Goal: Information Seeking & Learning: Learn about a topic

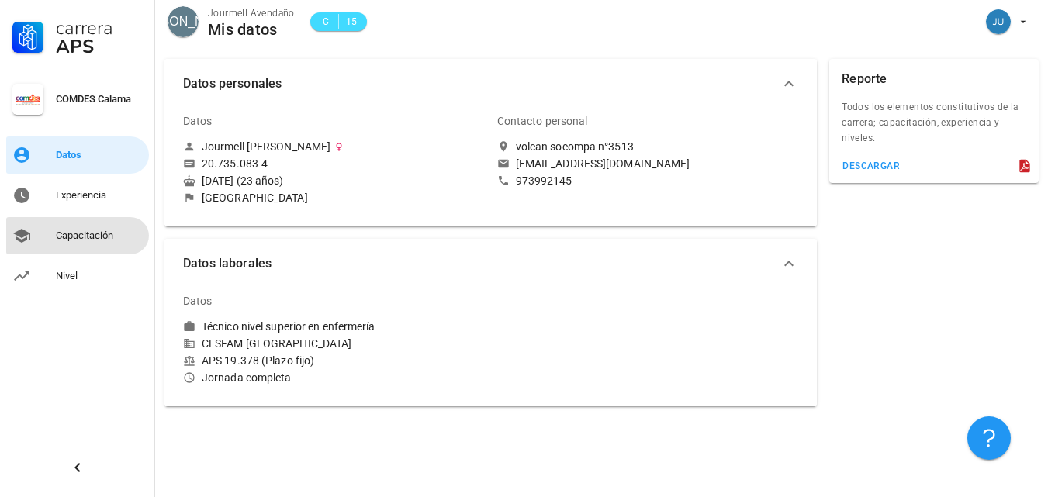
click at [124, 239] on div "Capacitación" at bounding box center [99, 236] width 87 height 12
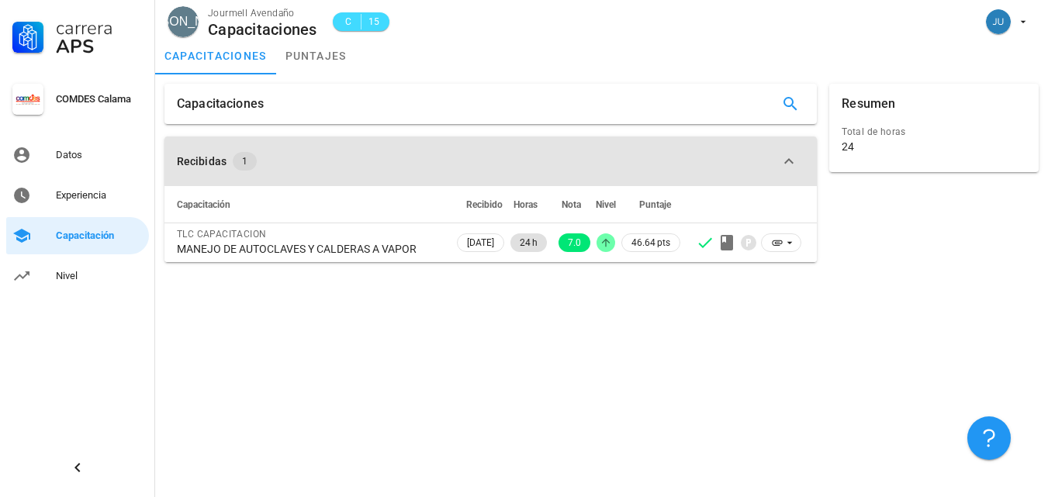
click at [243, 159] on span "1" at bounding box center [244, 161] width 5 height 19
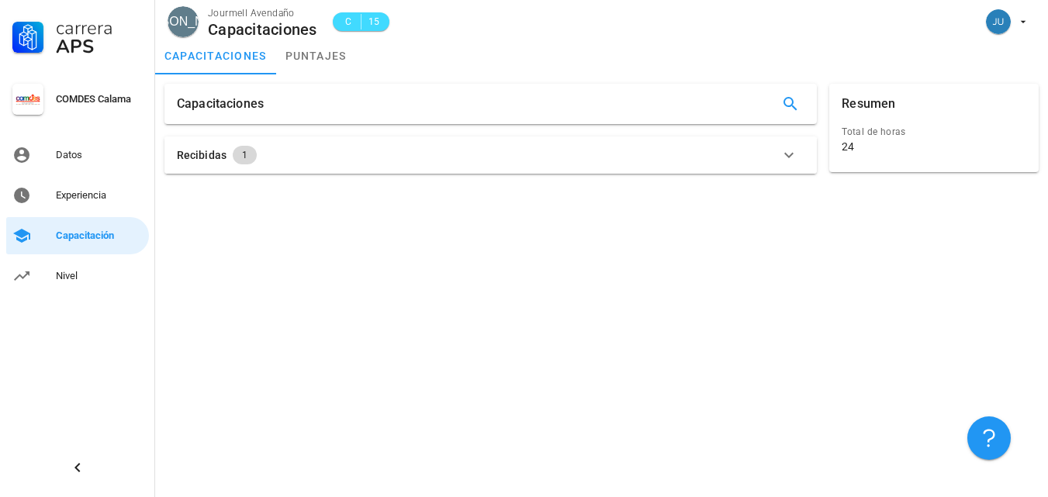
click at [247, 161] on span "1" at bounding box center [245, 155] width 24 height 19
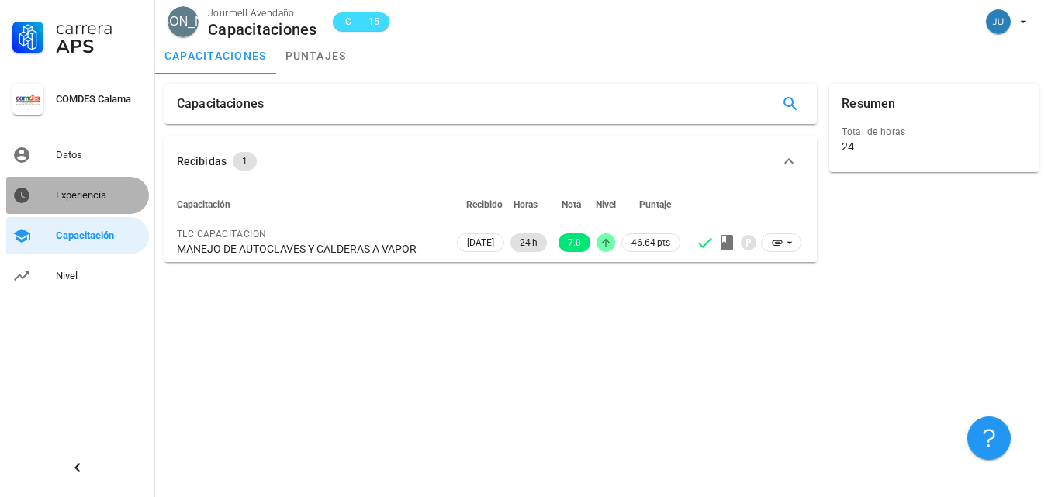
click at [124, 202] on div "Experiencia" at bounding box center [99, 195] width 87 height 25
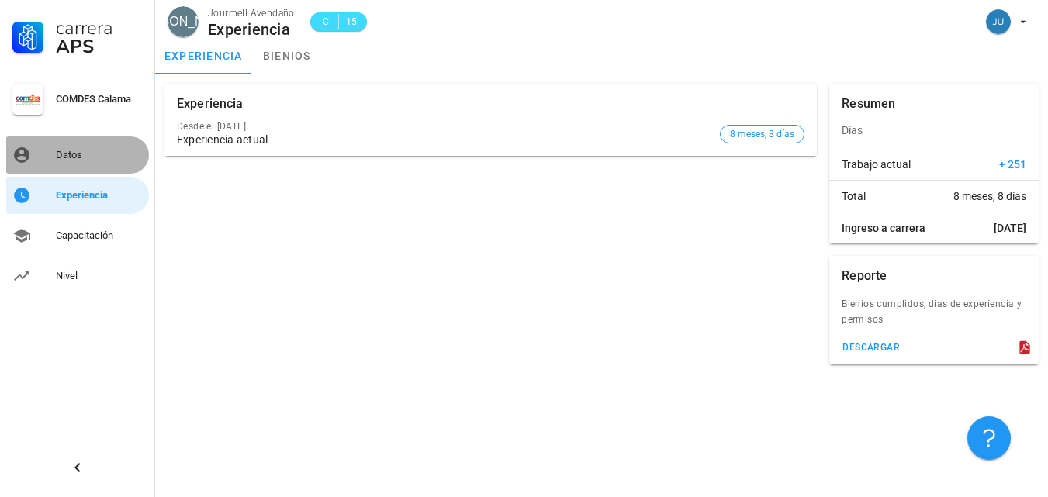
click at [120, 148] on div "Datos" at bounding box center [99, 155] width 87 height 25
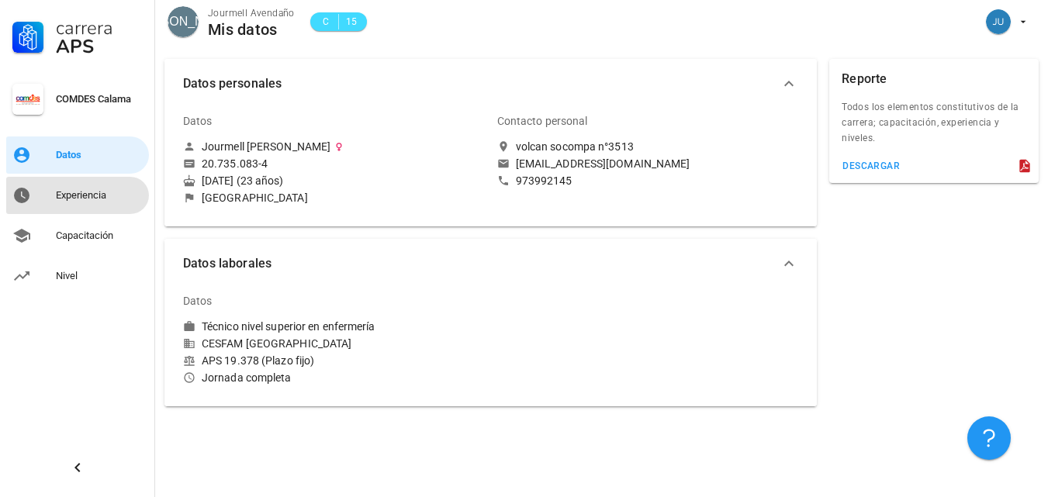
click at [123, 205] on div "Experiencia" at bounding box center [99, 195] width 87 height 25
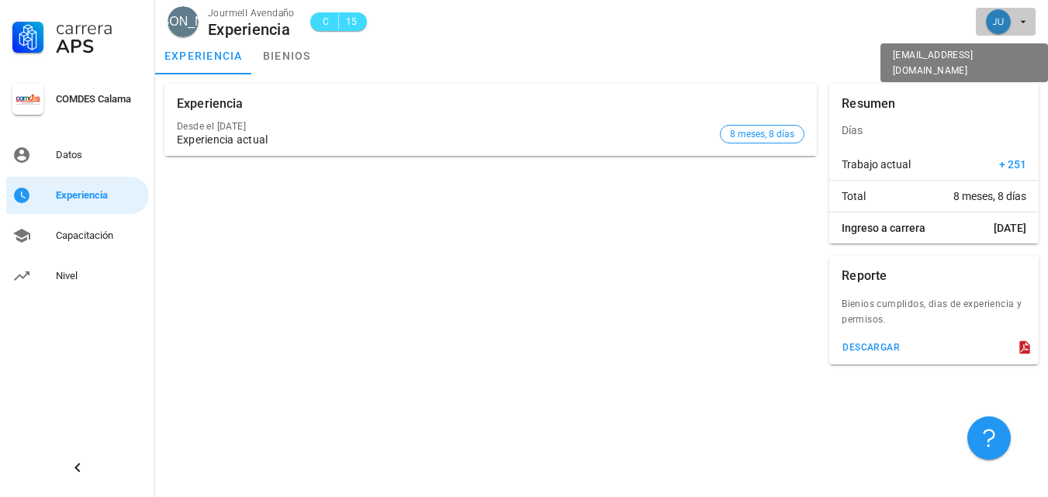
click at [1030, 16] on button "button" at bounding box center [1005, 22] width 60 height 28
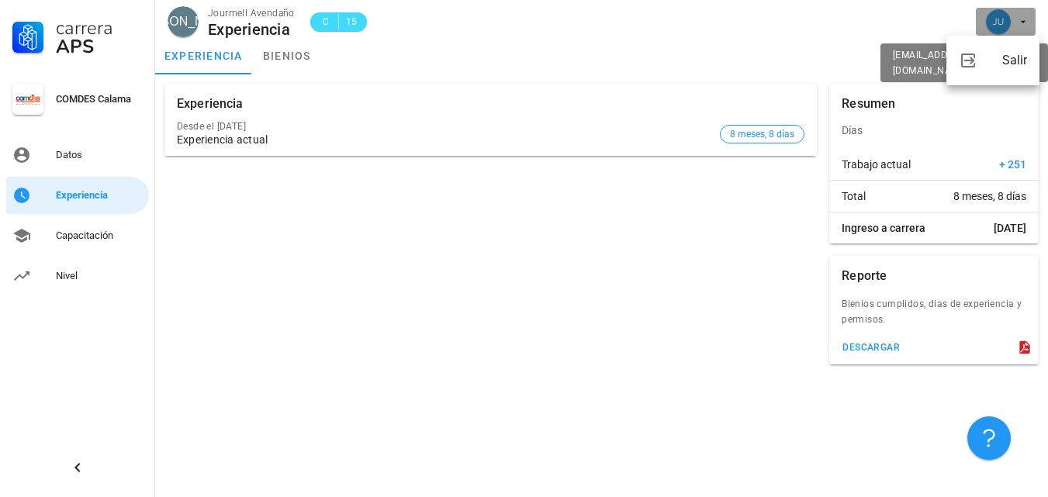
click at [1030, 16] on button "button" at bounding box center [1005, 22] width 60 height 28
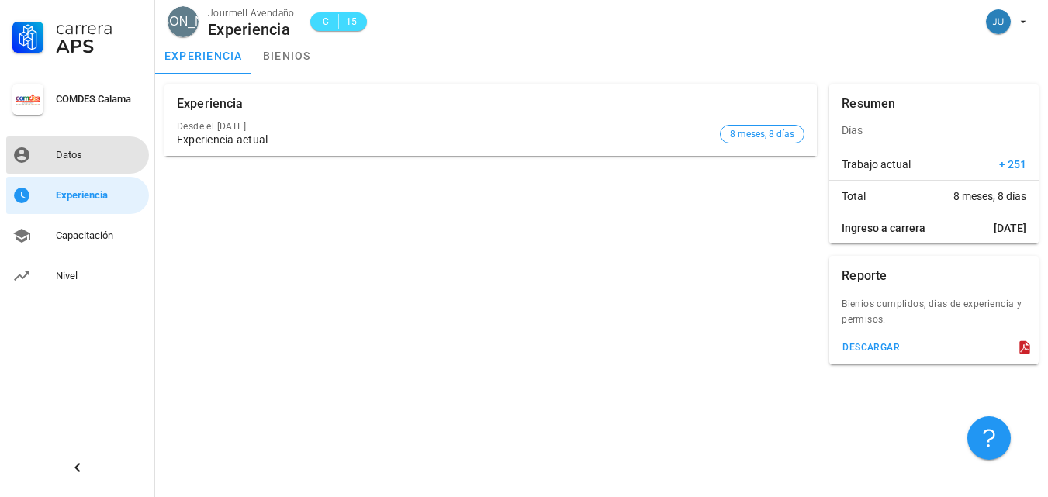
click at [85, 163] on div "Datos" at bounding box center [99, 155] width 87 height 25
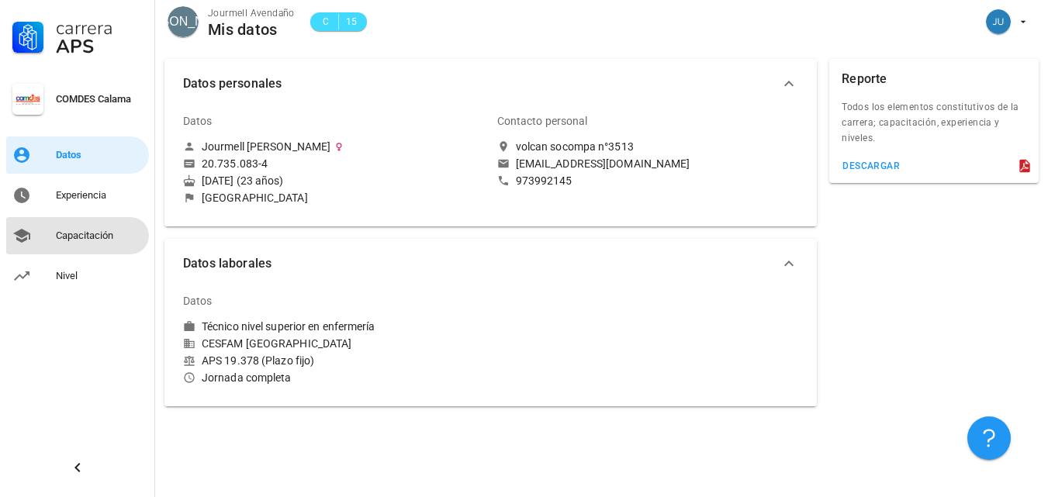
click at [113, 236] on div "Capacitación" at bounding box center [99, 236] width 87 height 12
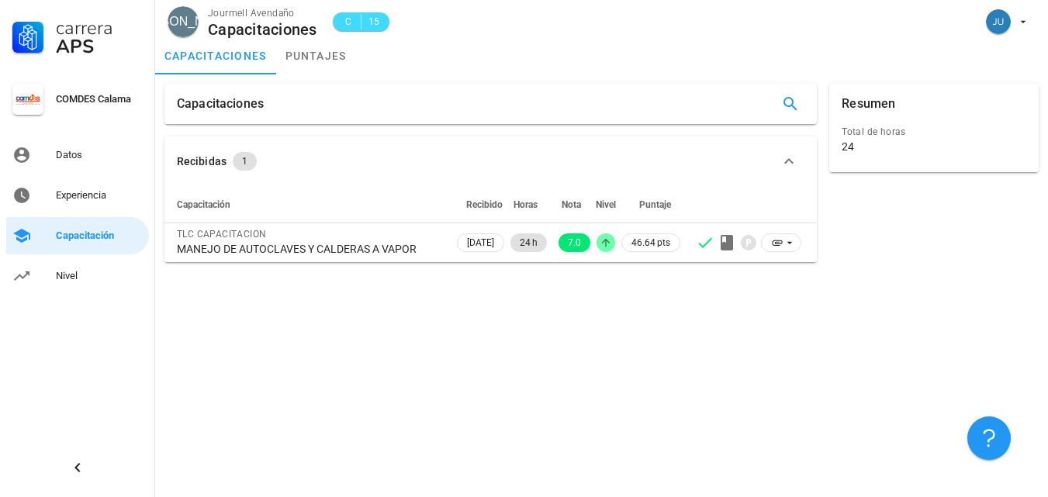
click at [603, 100] on div "Capacitaciones" at bounding box center [490, 104] width 652 height 40
click at [795, 117] on div at bounding box center [790, 104] width 28 height 40
click at [795, 115] on button "button" at bounding box center [790, 104] width 28 height 28
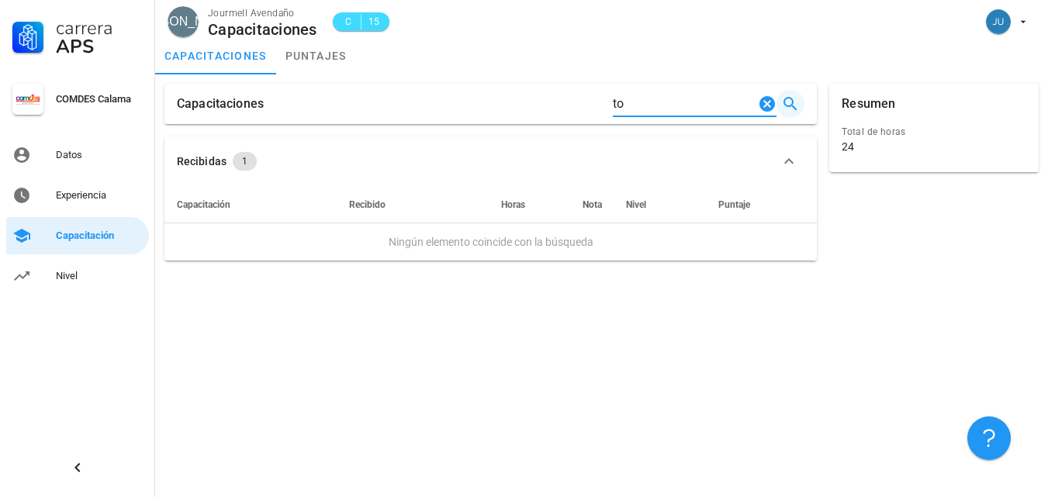
type input "t"
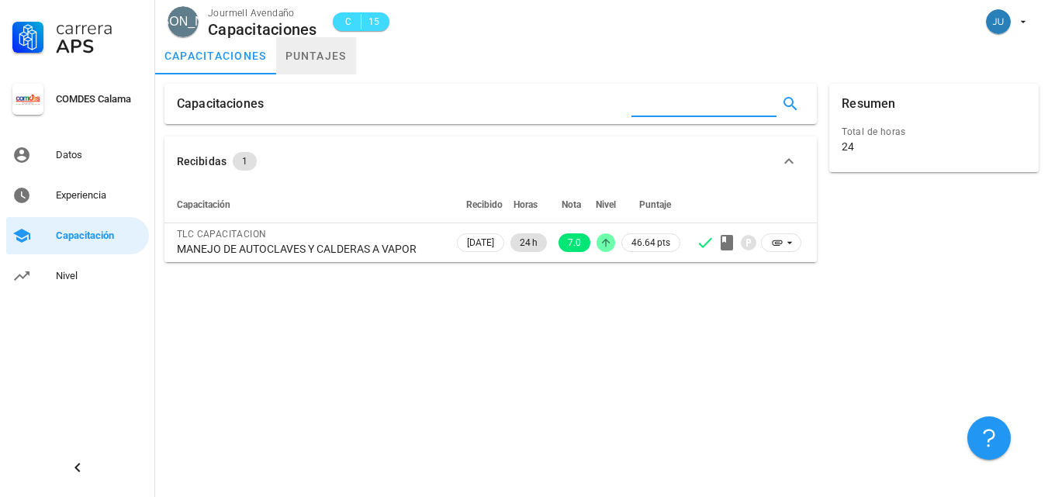
click at [333, 50] on link "puntajes" at bounding box center [316, 55] width 80 height 37
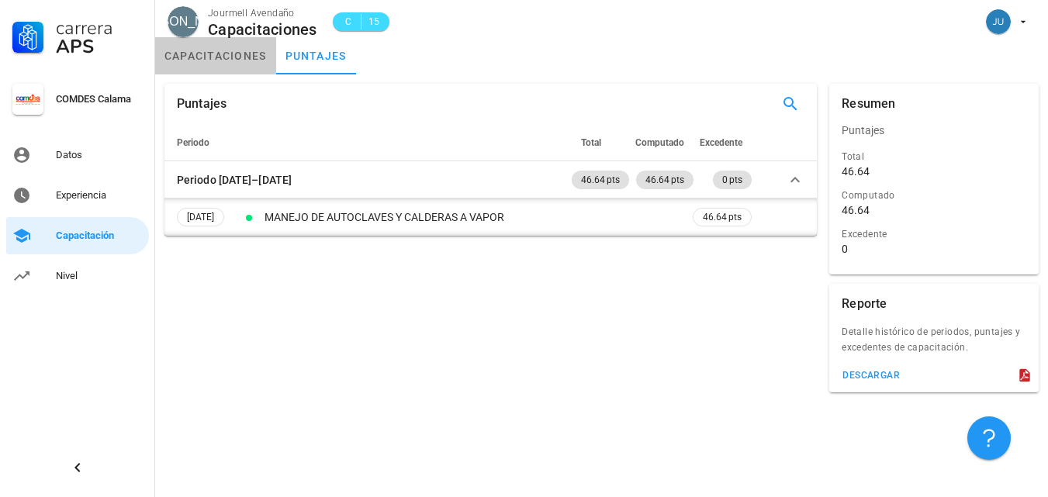
click at [247, 57] on link "capacitaciones" at bounding box center [215, 55] width 121 height 37
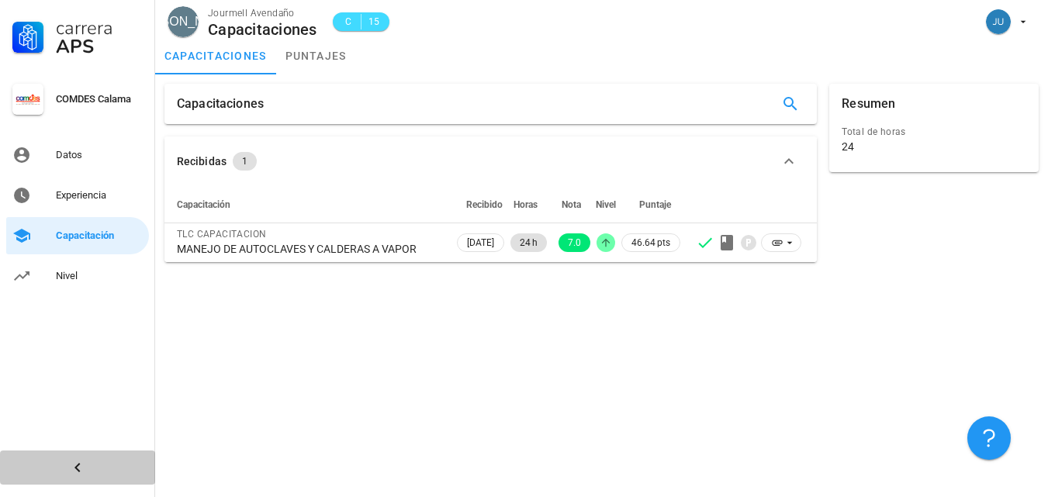
click at [80, 458] on icon "button" at bounding box center [77, 467] width 19 height 19
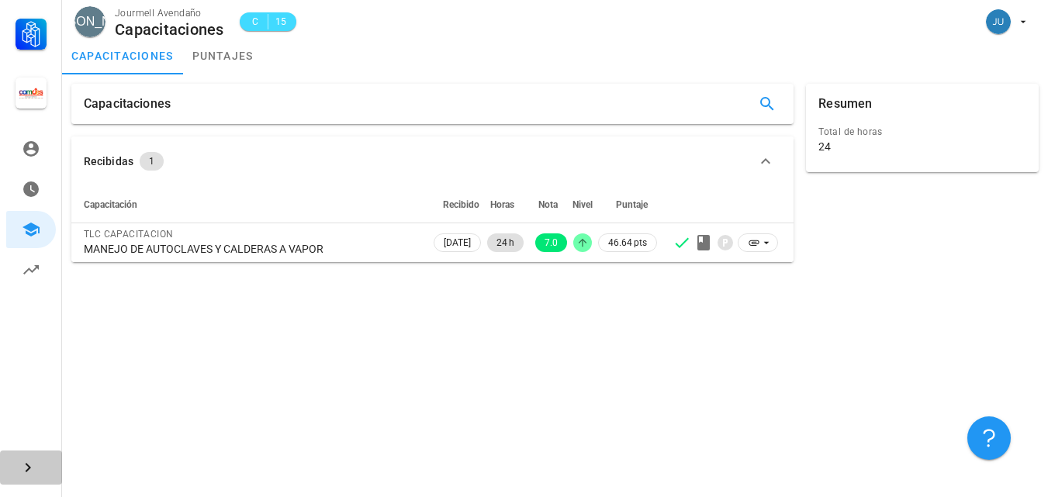
click at [22, 458] on icon "button" at bounding box center [28, 467] width 19 height 19
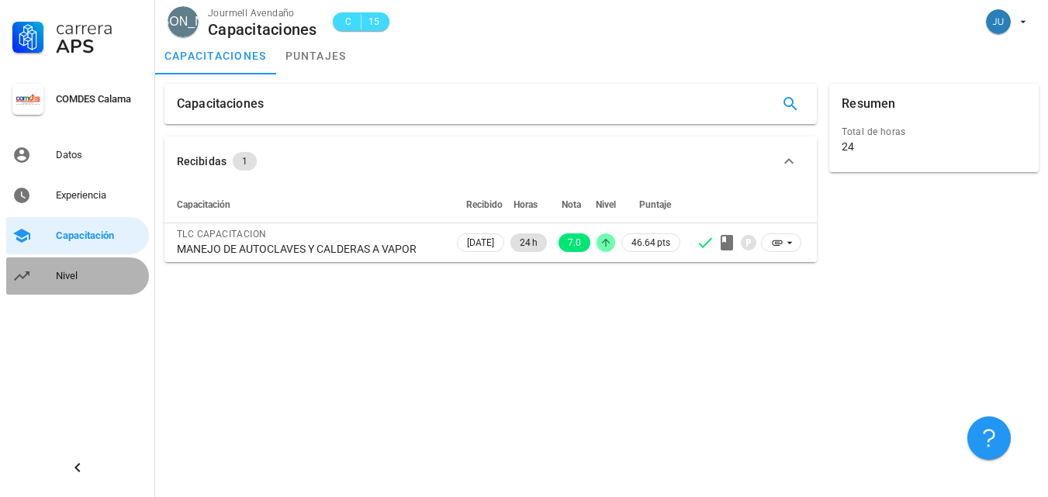
click at [95, 274] on div "Nivel" at bounding box center [99, 276] width 87 height 12
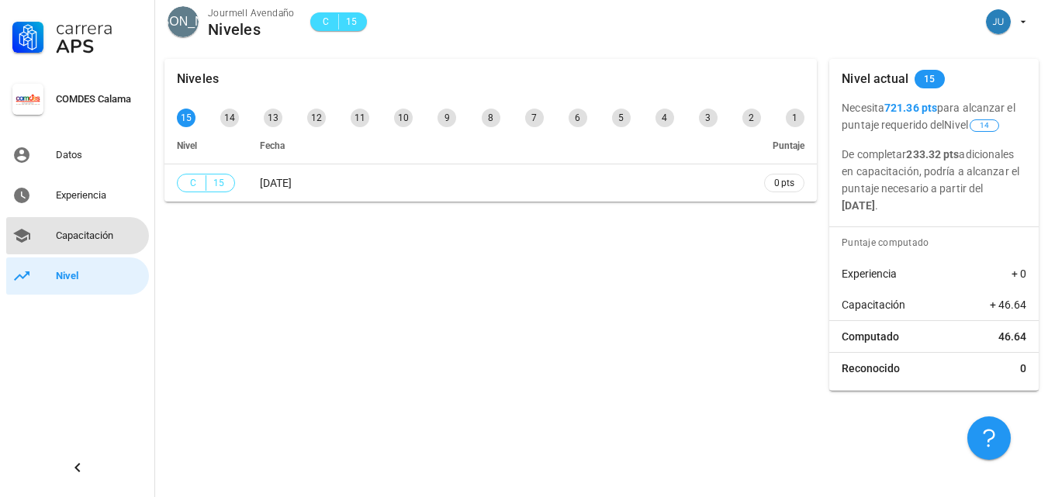
click at [85, 234] on div "Capacitación" at bounding box center [99, 236] width 87 height 12
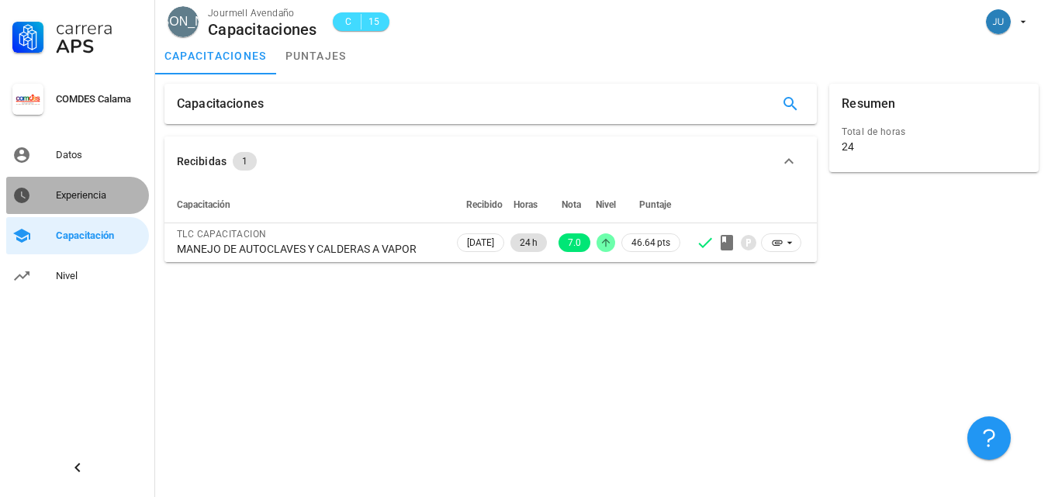
click at [79, 202] on div "Experiencia" at bounding box center [99, 195] width 87 height 25
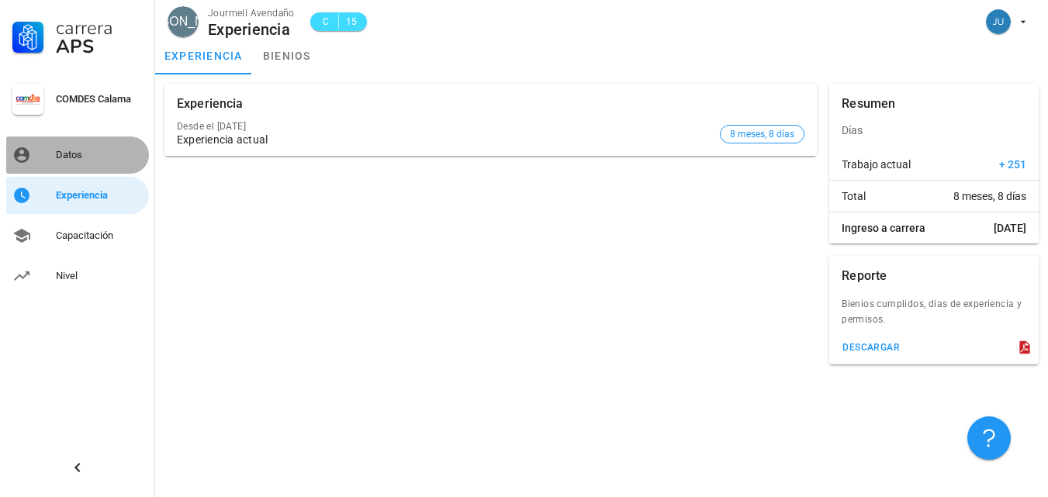
click at [85, 143] on div "Datos" at bounding box center [99, 155] width 87 height 25
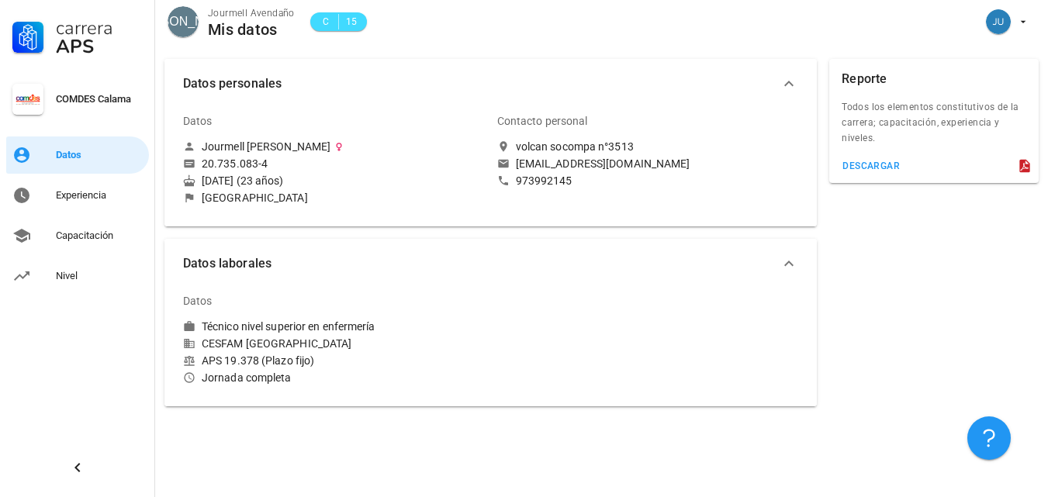
click at [957, 109] on div "Todos los elementos constitutivos de la carrera; capacitación, experiencia y ni…" at bounding box center [933, 127] width 209 height 56
click at [887, 175] on button "descargar" at bounding box center [870, 166] width 71 height 22
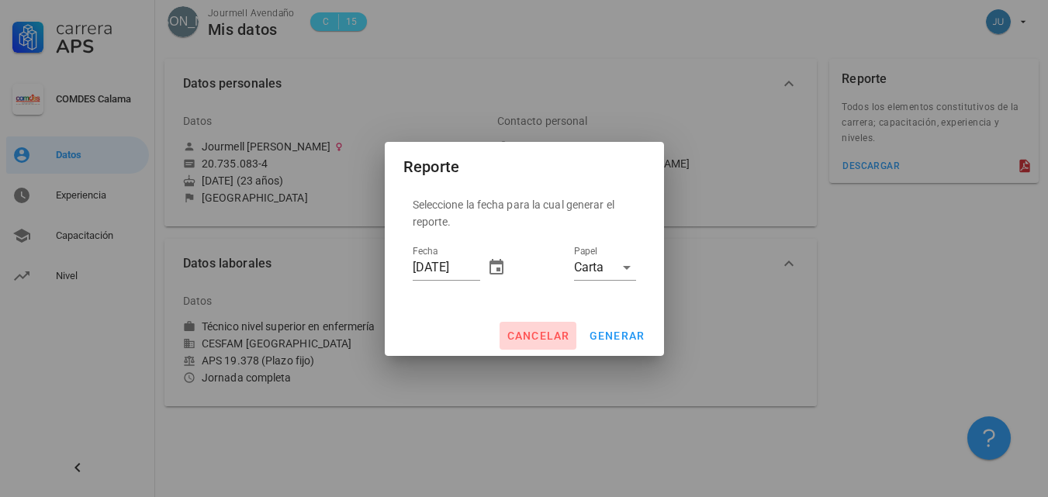
click at [529, 337] on span "cancelar" at bounding box center [538, 336] width 64 height 12
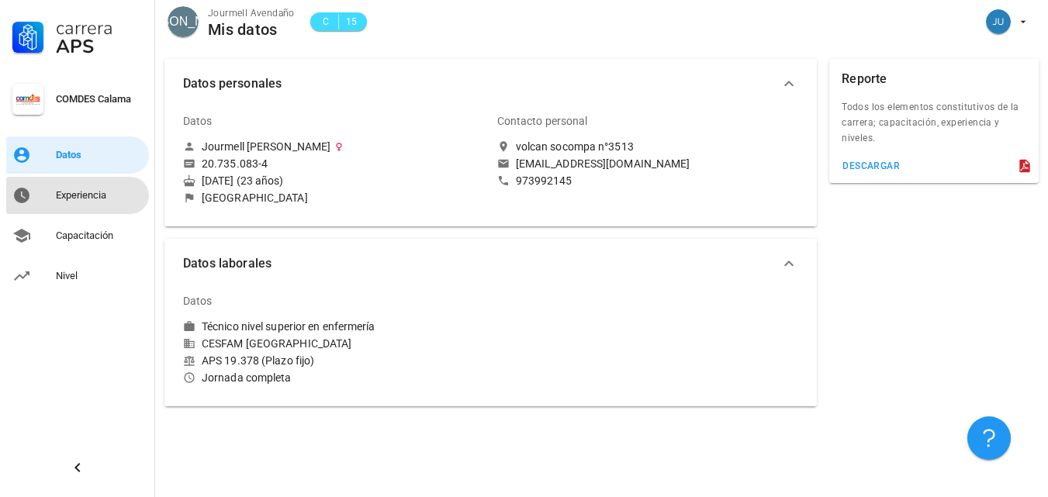
click at [105, 193] on div "Experiencia" at bounding box center [99, 195] width 87 height 12
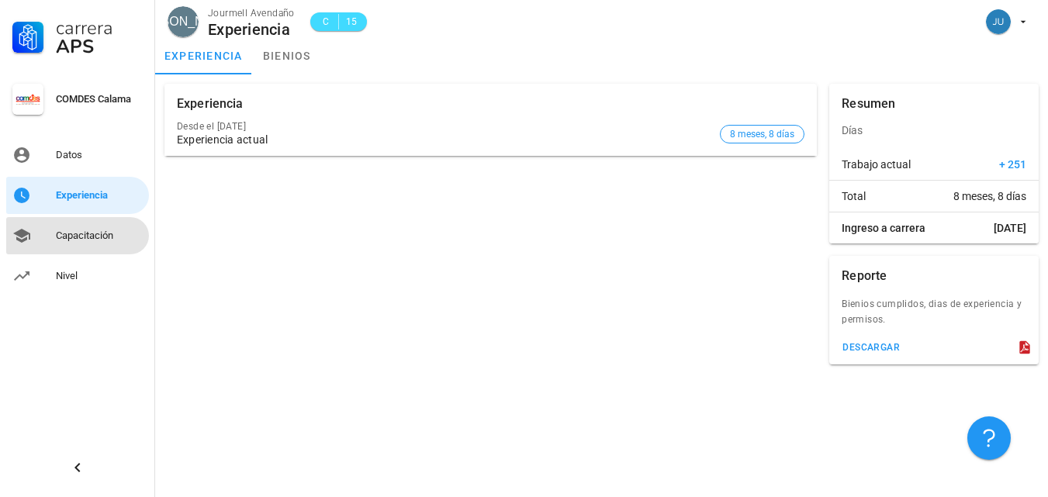
click at [91, 240] on div "Capacitación" at bounding box center [99, 236] width 87 height 12
